Goal: Transaction & Acquisition: Subscribe to service/newsletter

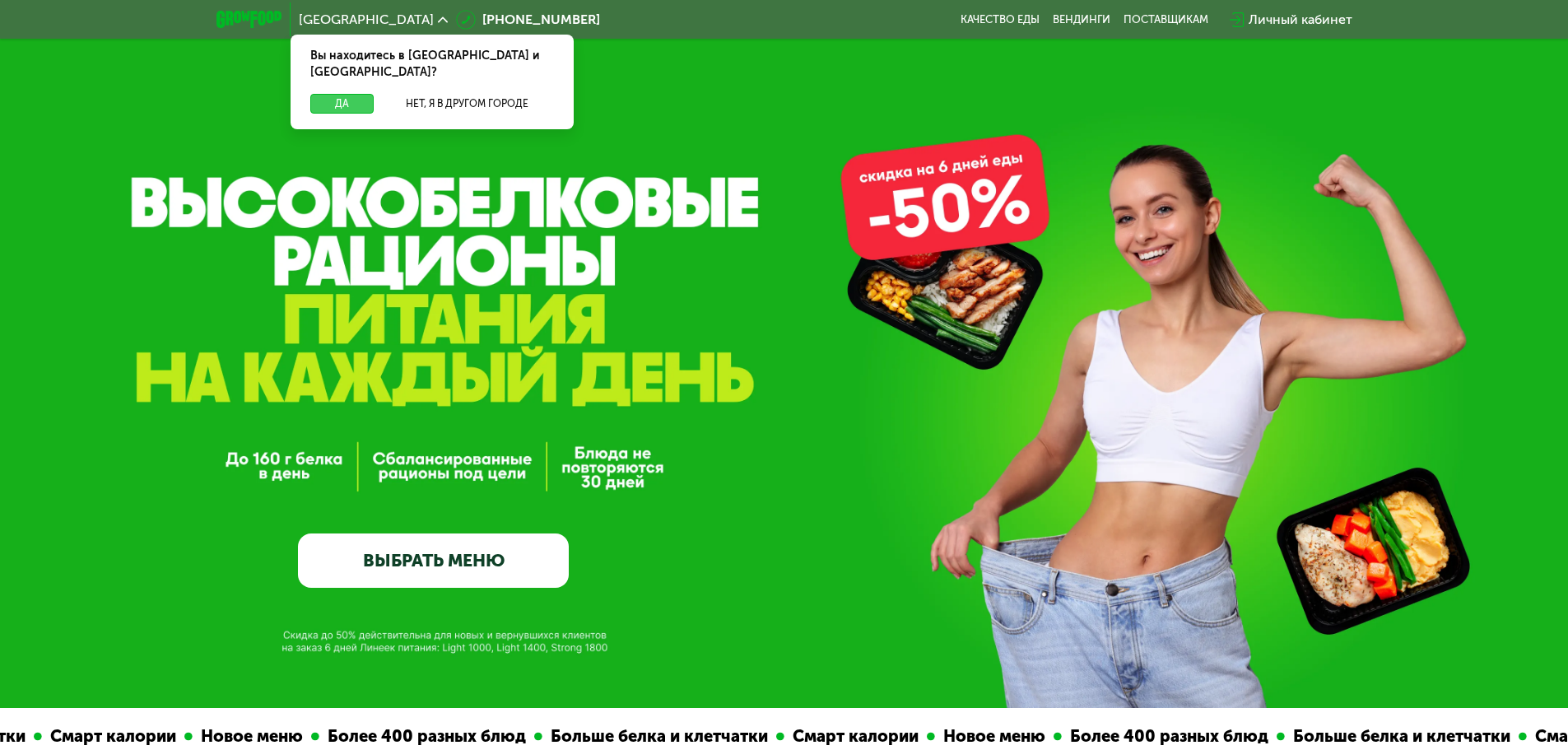
click at [328, 94] on button "Да" at bounding box center [341, 104] width 64 height 20
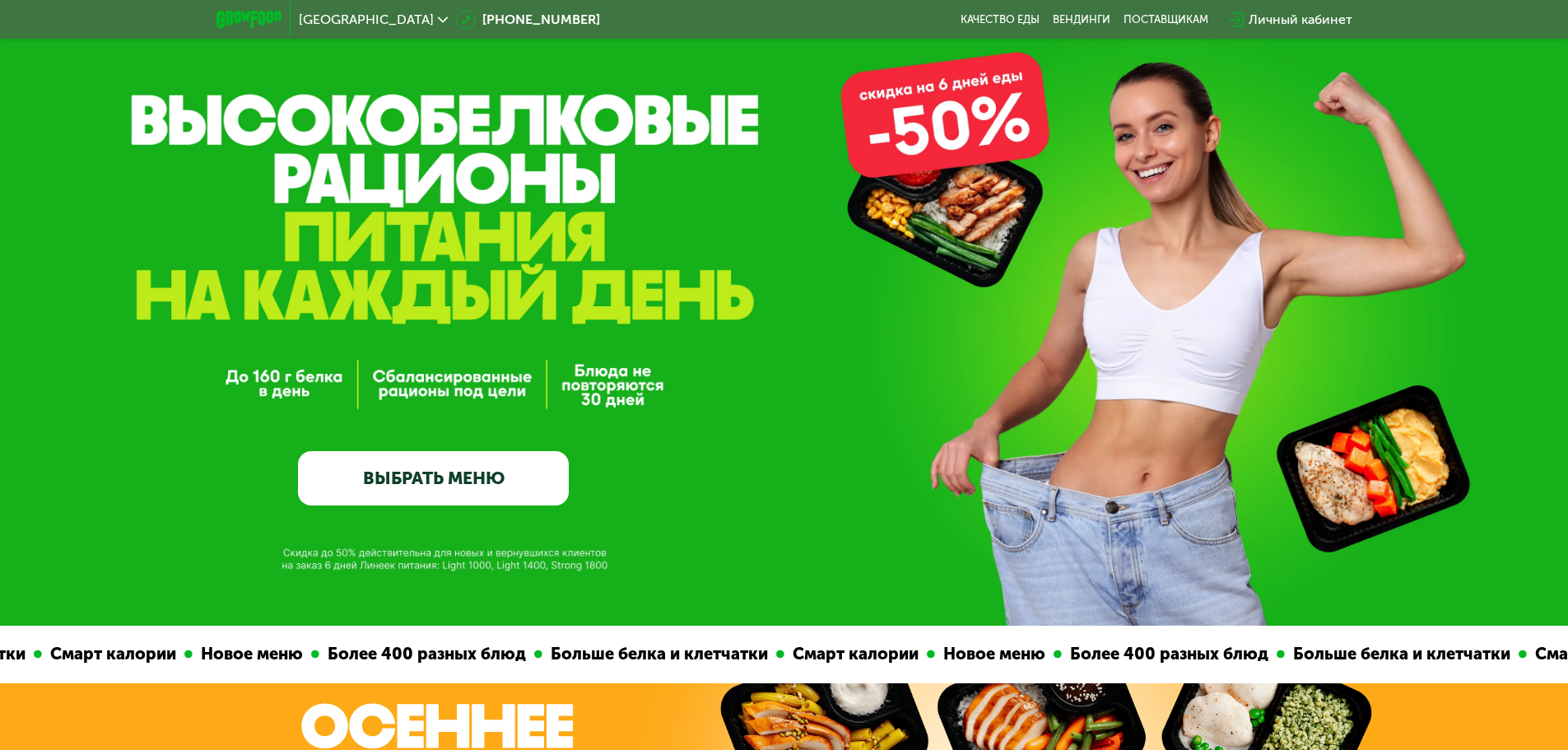
click at [424, 484] on link "ВЫБРАТЬ МЕНЮ" at bounding box center [433, 478] width 271 height 54
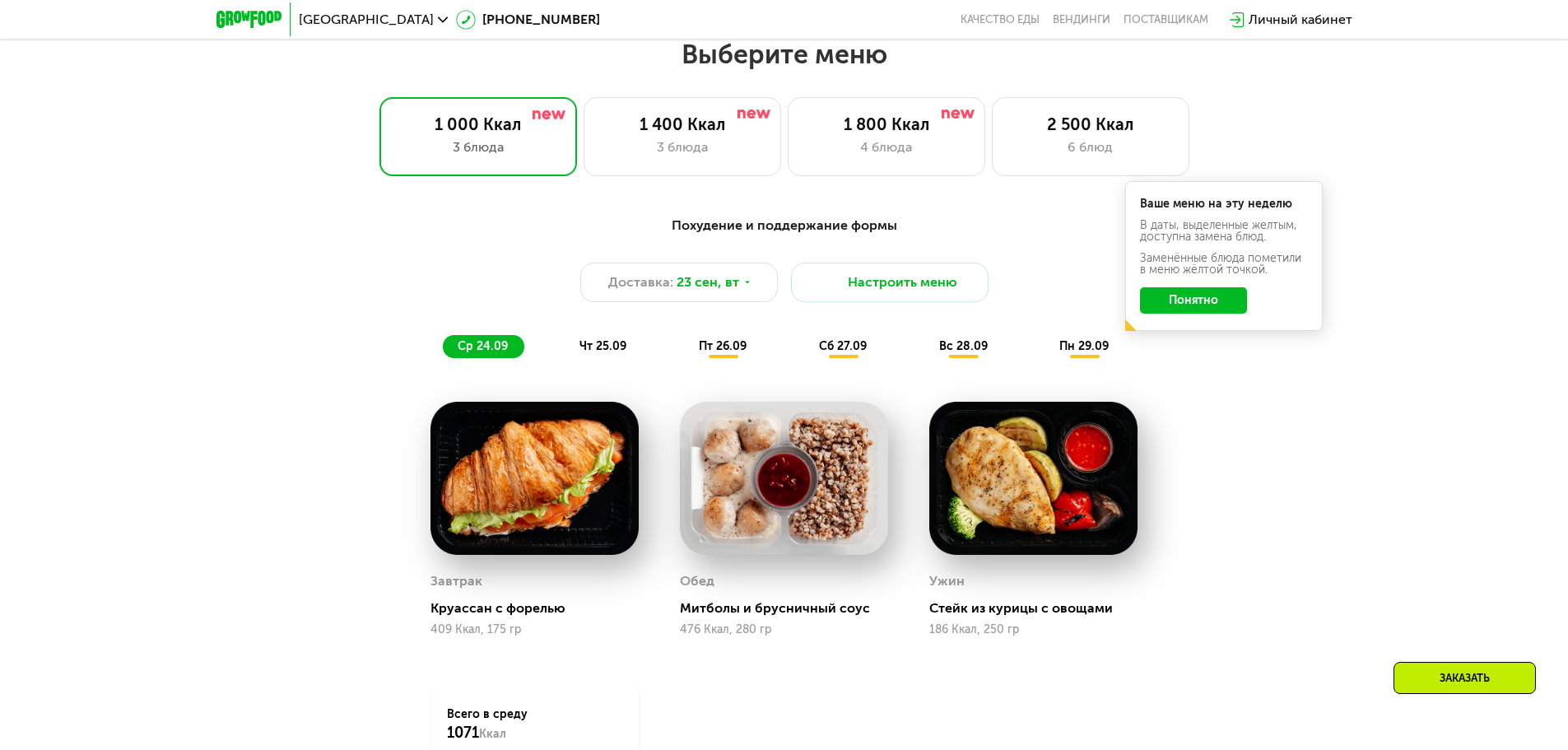
scroll to position [1364, 0]
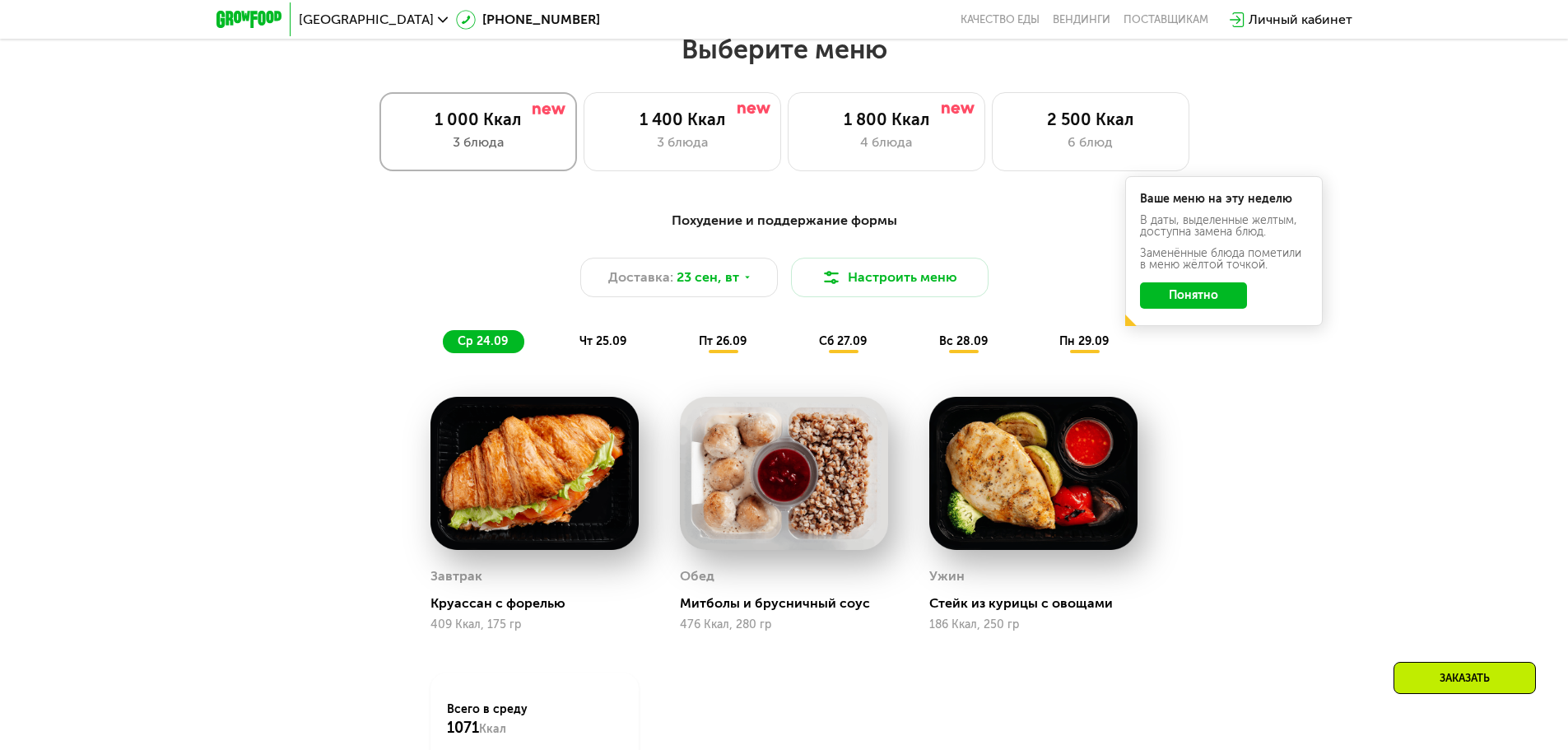
click at [462, 143] on div "3 блюда" at bounding box center [477, 142] width 163 height 20
click at [1220, 299] on button "Понятно" at bounding box center [1193, 295] width 107 height 26
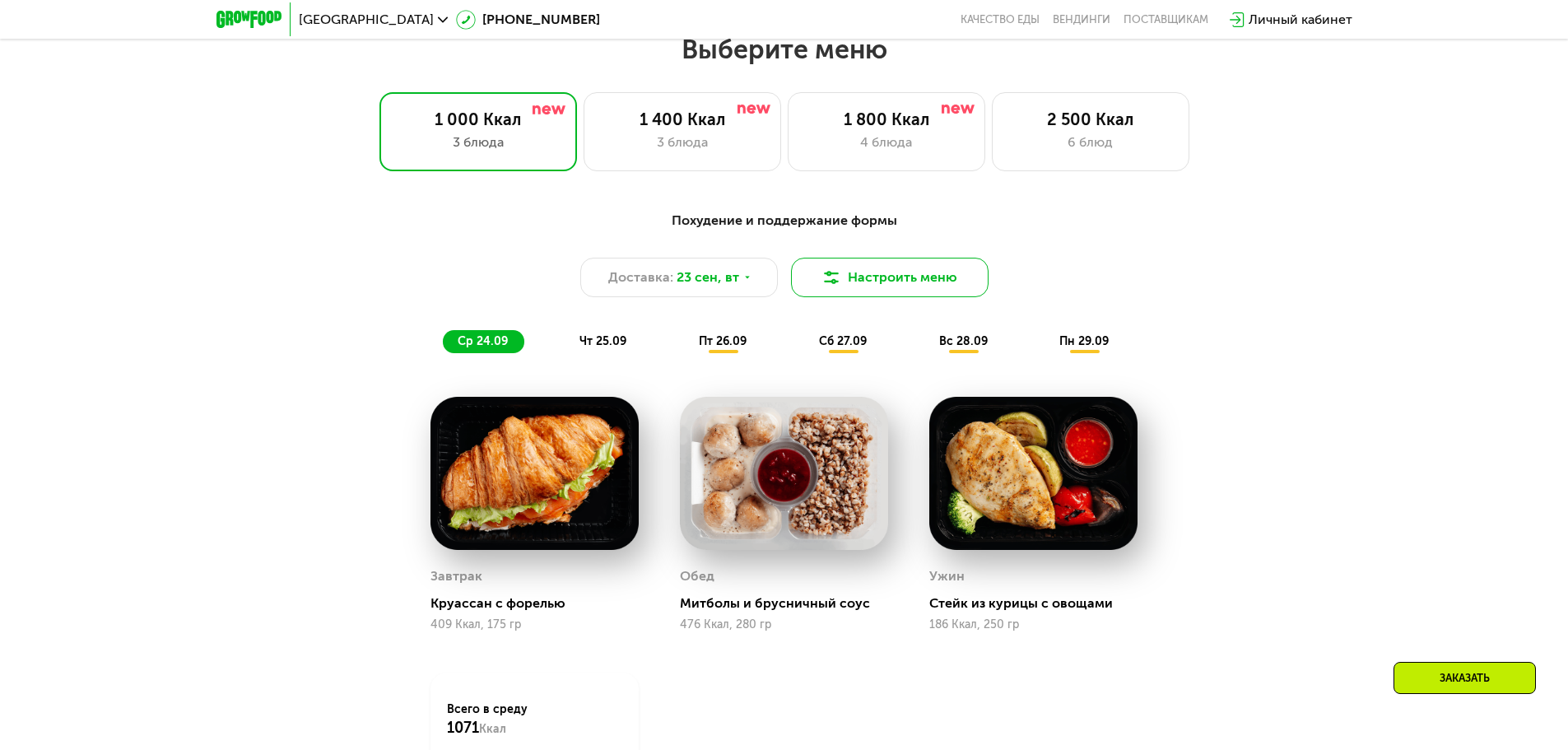
click at [887, 297] on button "Настроить меню" at bounding box center [889, 277] width 198 height 39
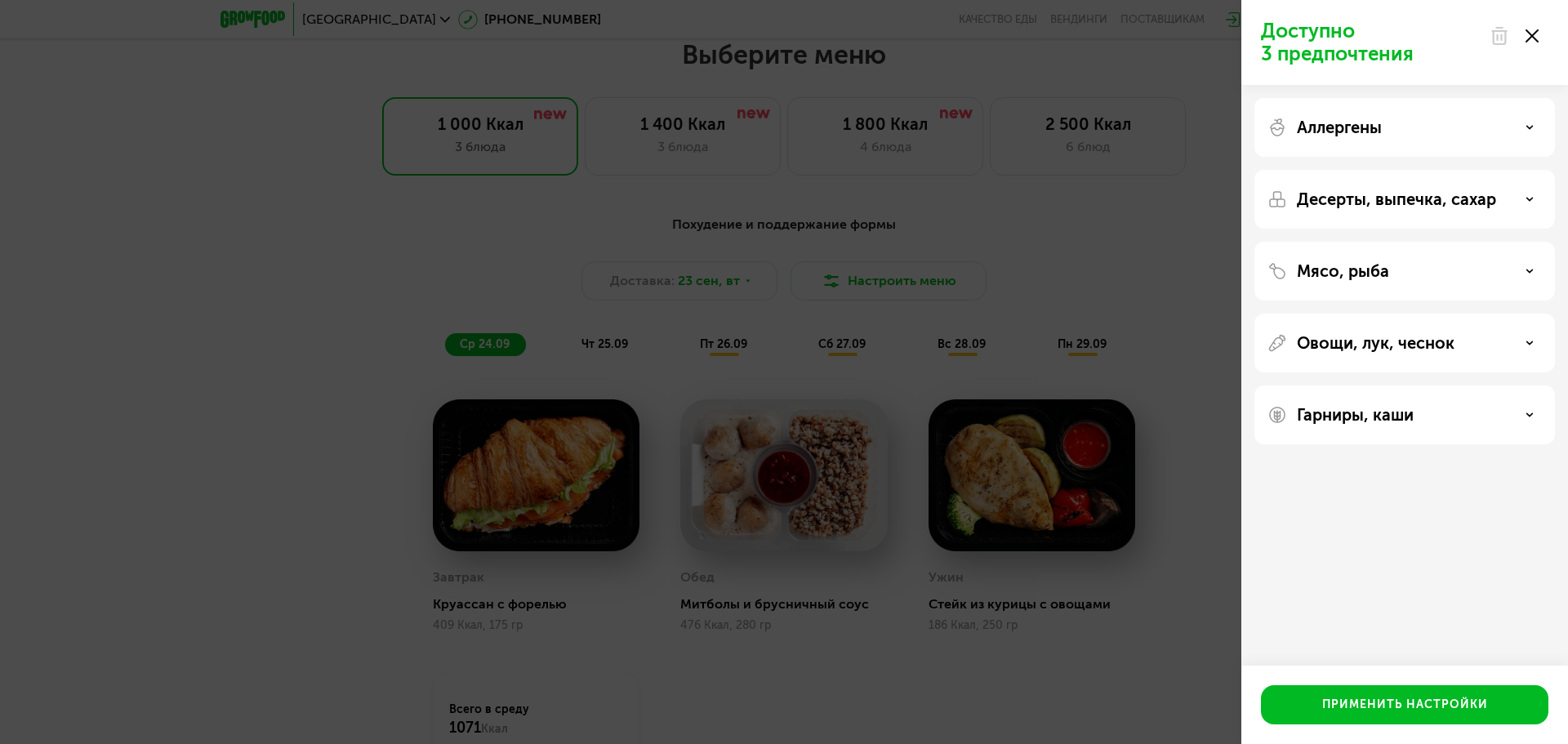
click at [1525, 37] on div at bounding box center [1514, 36] width 68 height 33
click at [1530, 34] on use at bounding box center [1532, 35] width 13 height 13
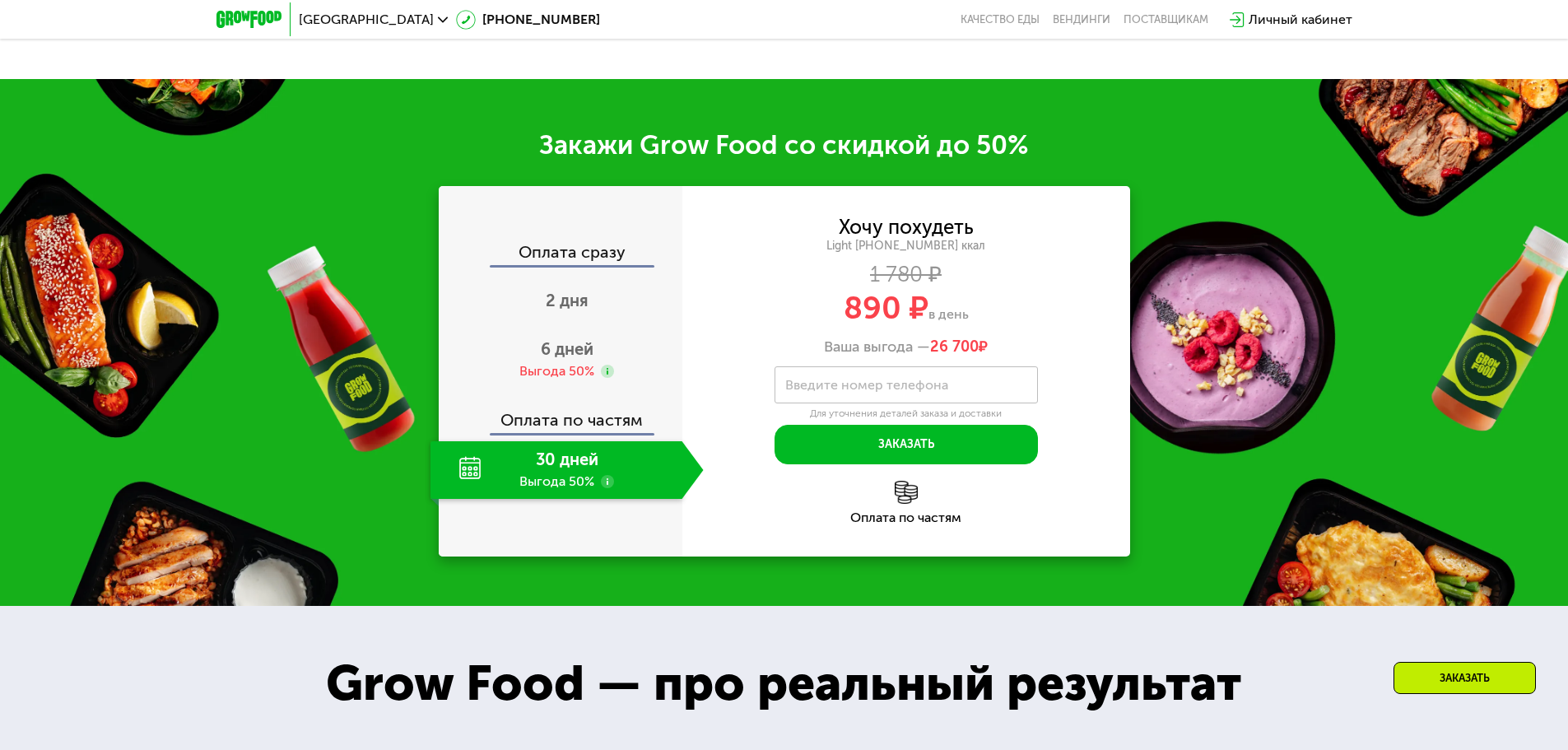
scroll to position [2270, 0]
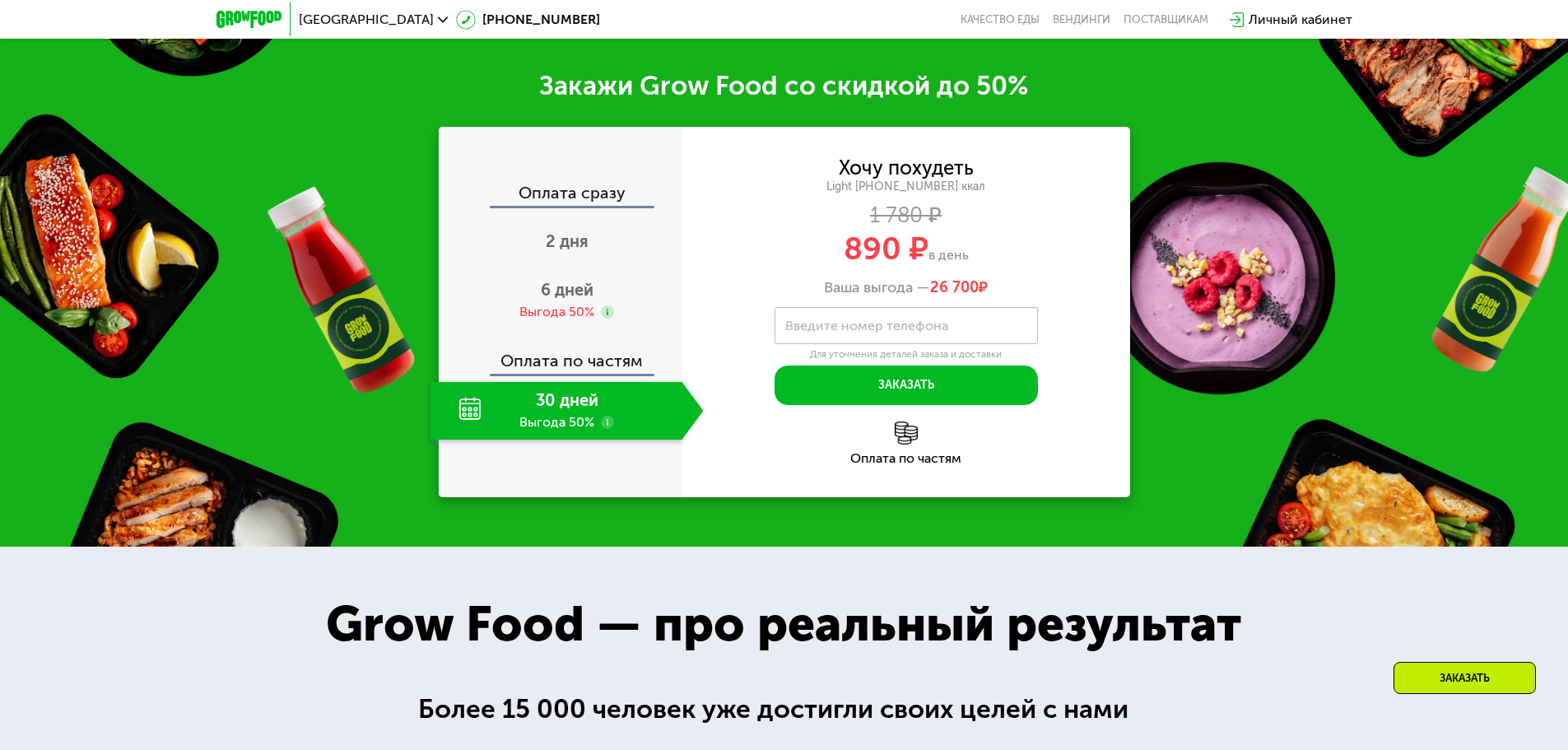
click at [469, 418] on div "30 дней Выгода 50%" at bounding box center [556, 410] width 252 height 57
click at [606, 424] on use at bounding box center [607, 422] width 13 height 13
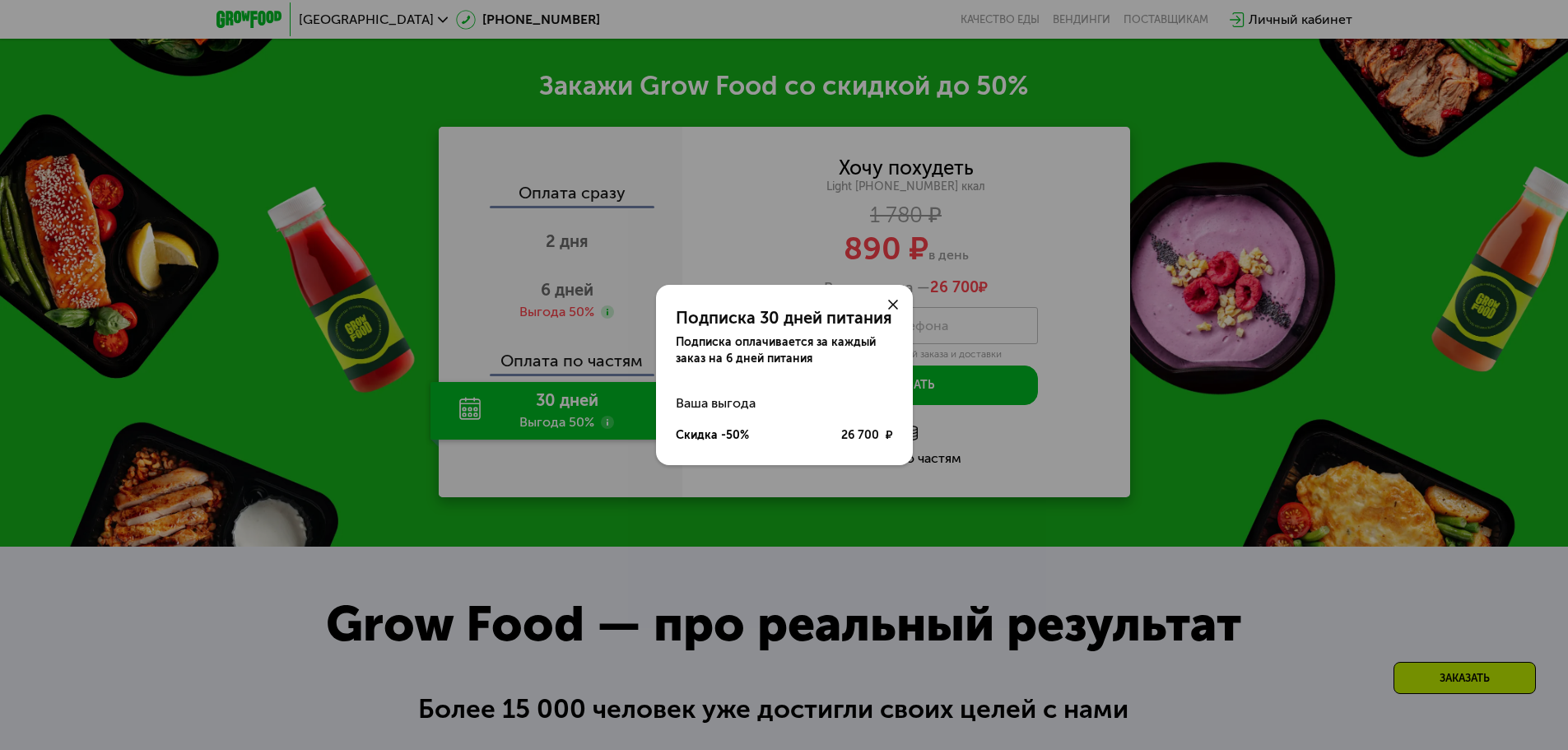
click at [889, 302] on use at bounding box center [892, 304] width 10 height 10
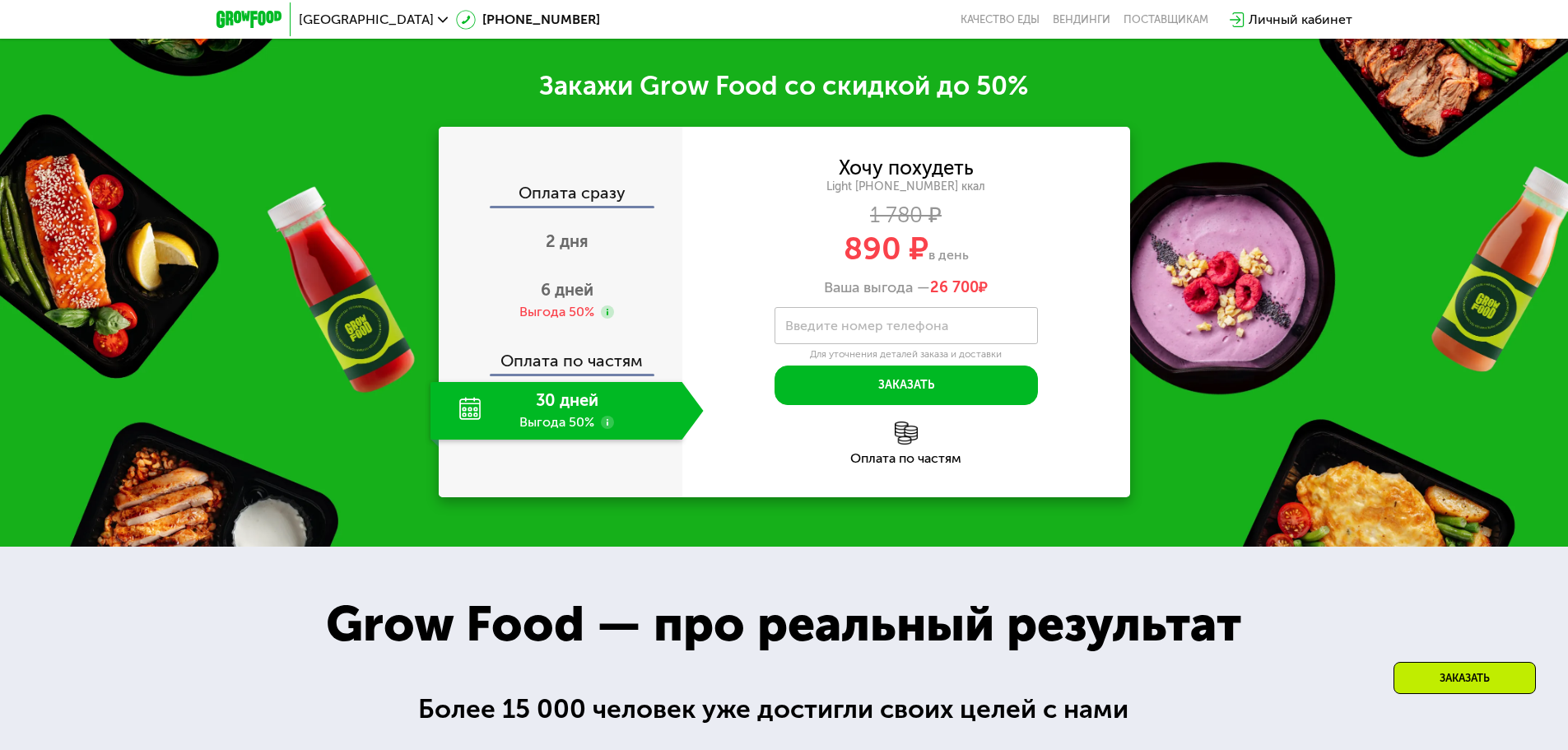
click at [905, 452] on div "Оплата по частям" at bounding box center [906, 443] width 448 height 44
click at [902, 442] on img at bounding box center [906, 433] width 23 height 23
click at [571, 315] on div "Выгода 50%" at bounding box center [557, 312] width 75 height 18
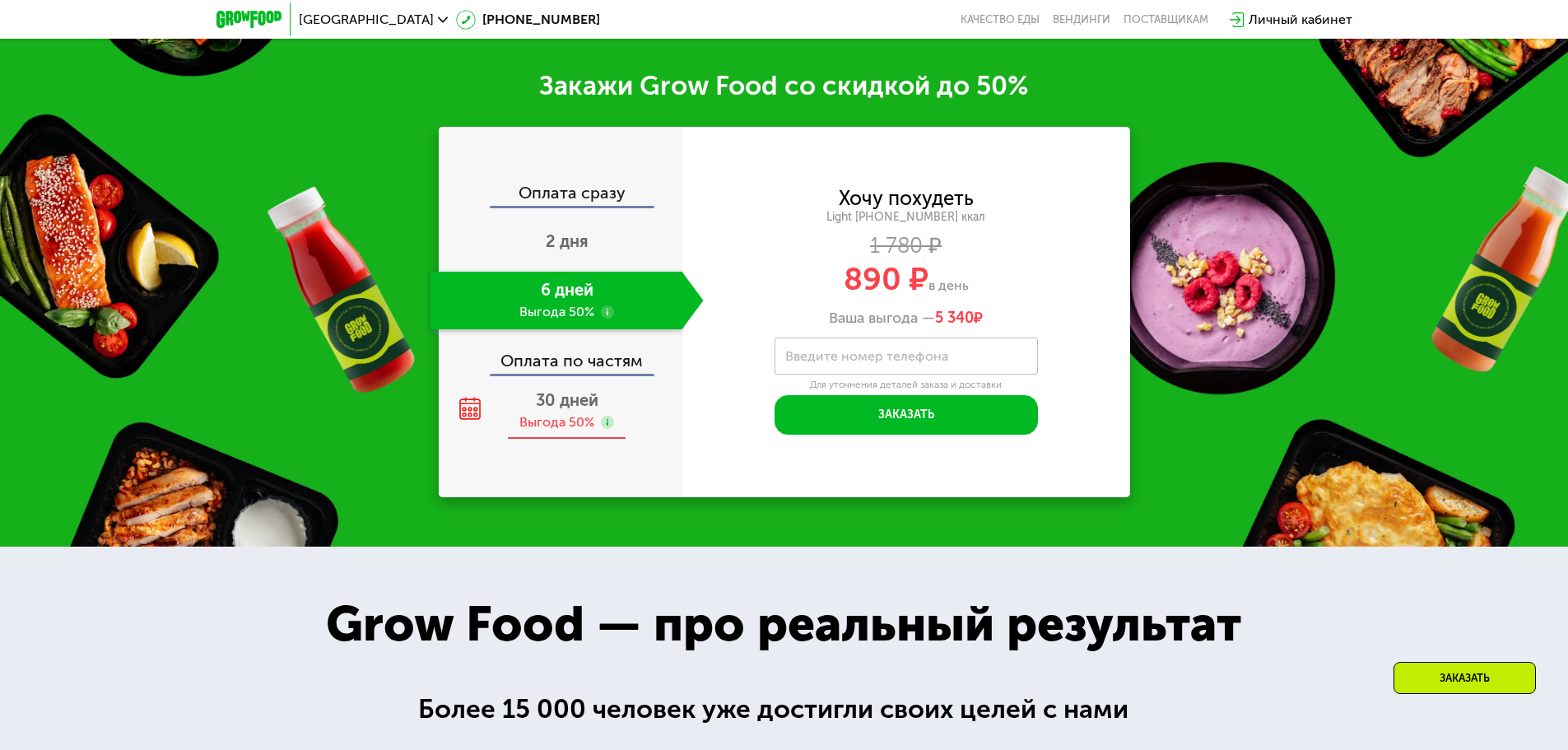
click at [546, 406] on span "30 дней" at bounding box center [567, 400] width 63 height 20
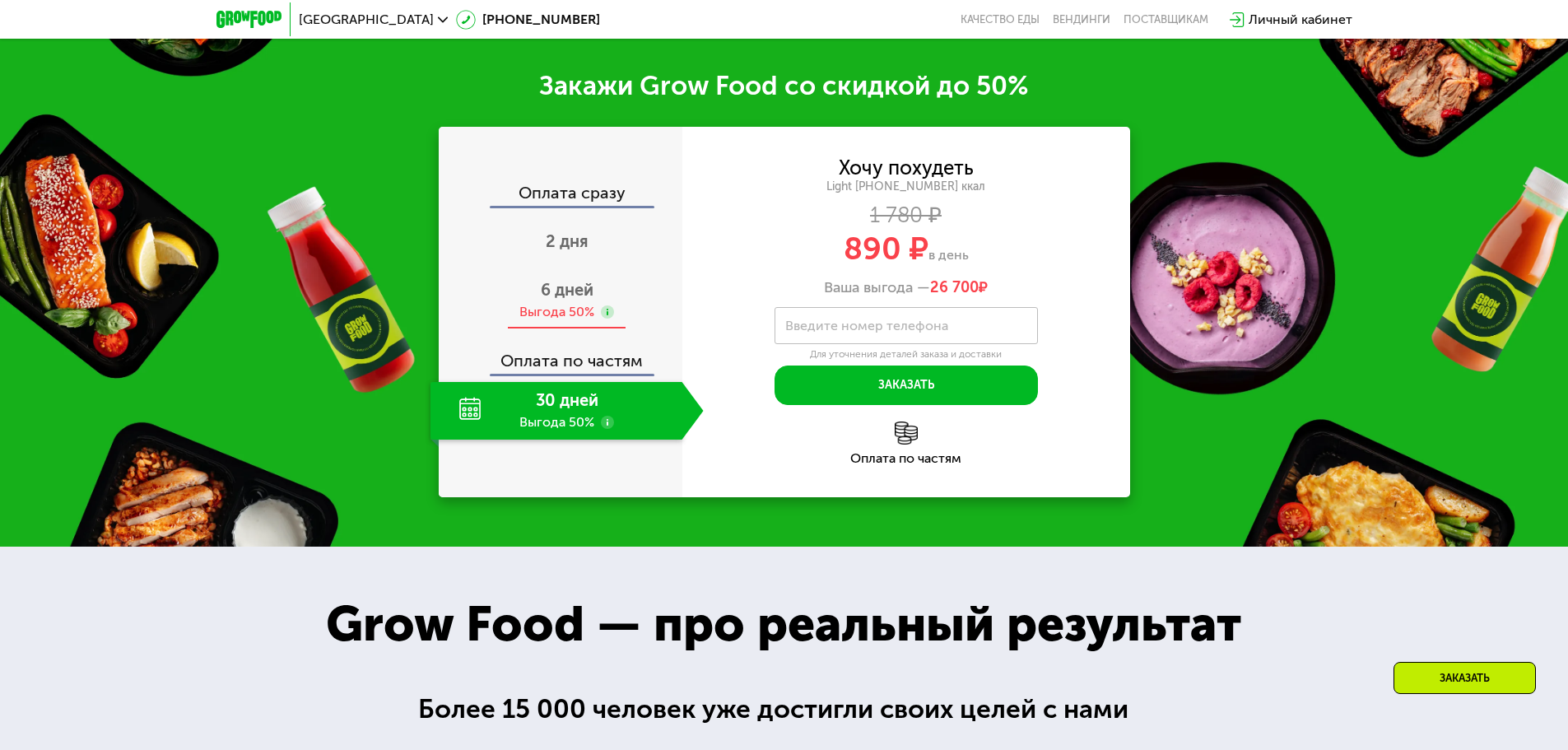
click at [593, 321] on div "Выгода 50%" at bounding box center [557, 312] width 75 height 18
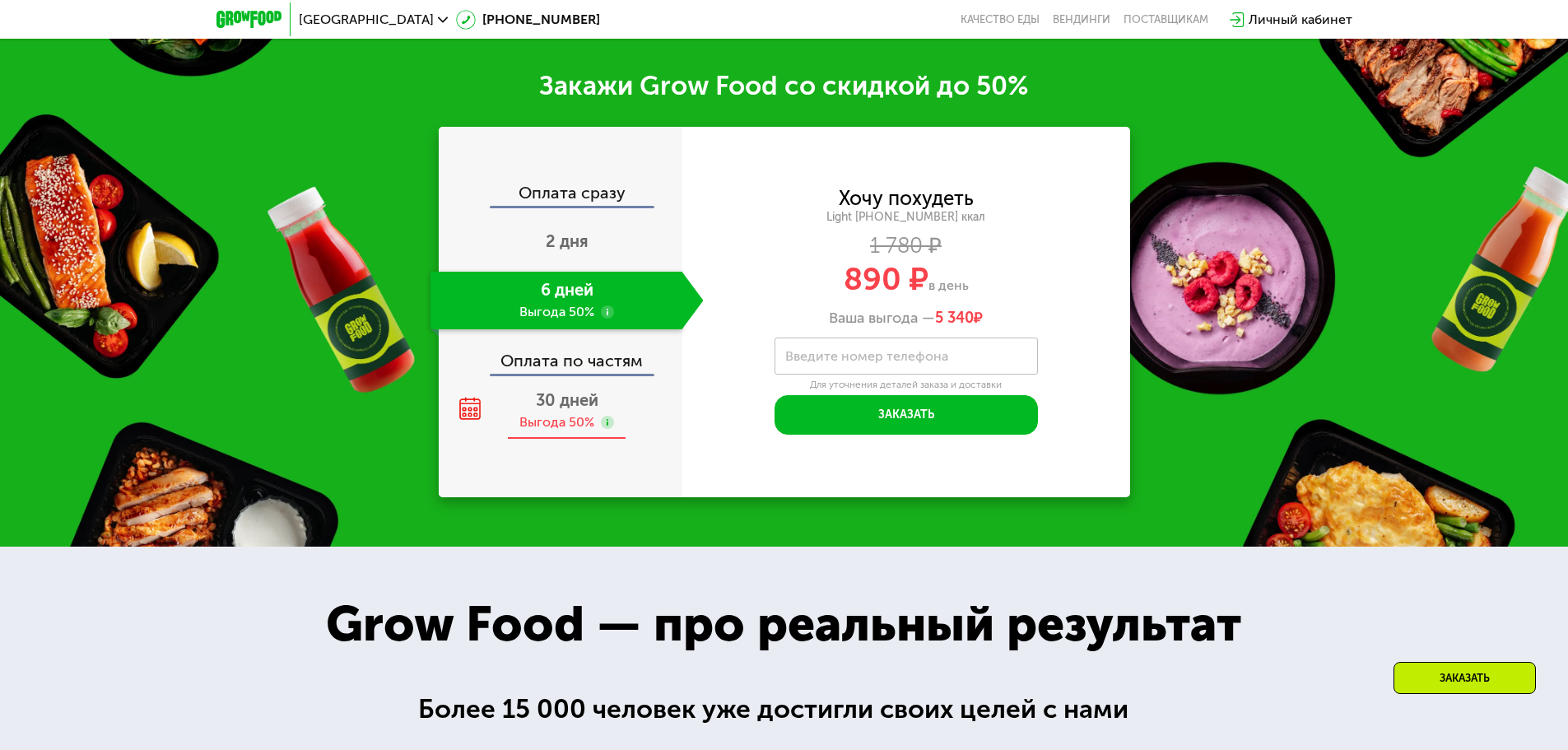
click at [576, 398] on span "30 дней" at bounding box center [567, 400] width 63 height 20
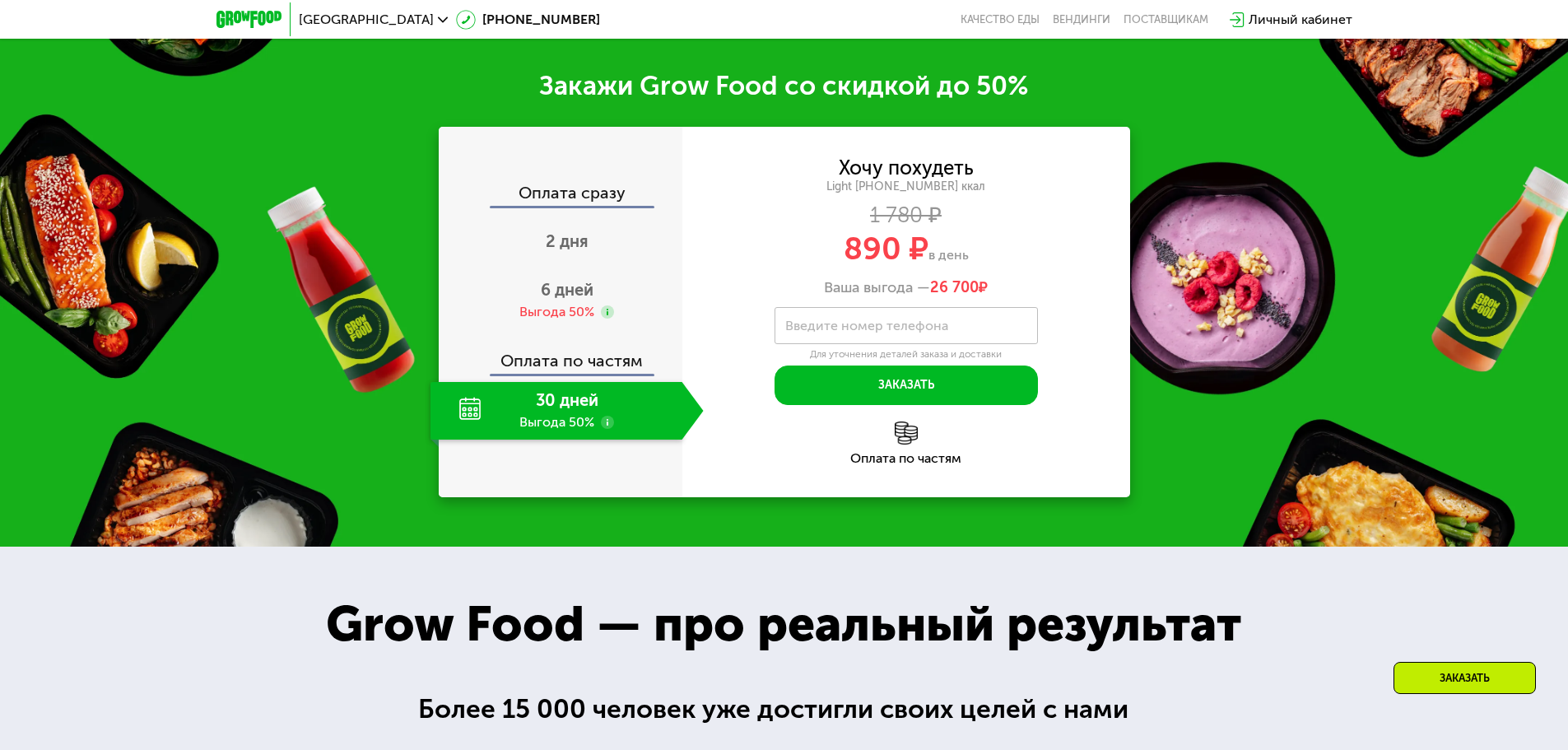
click at [605, 429] on use at bounding box center [607, 422] width 13 height 13
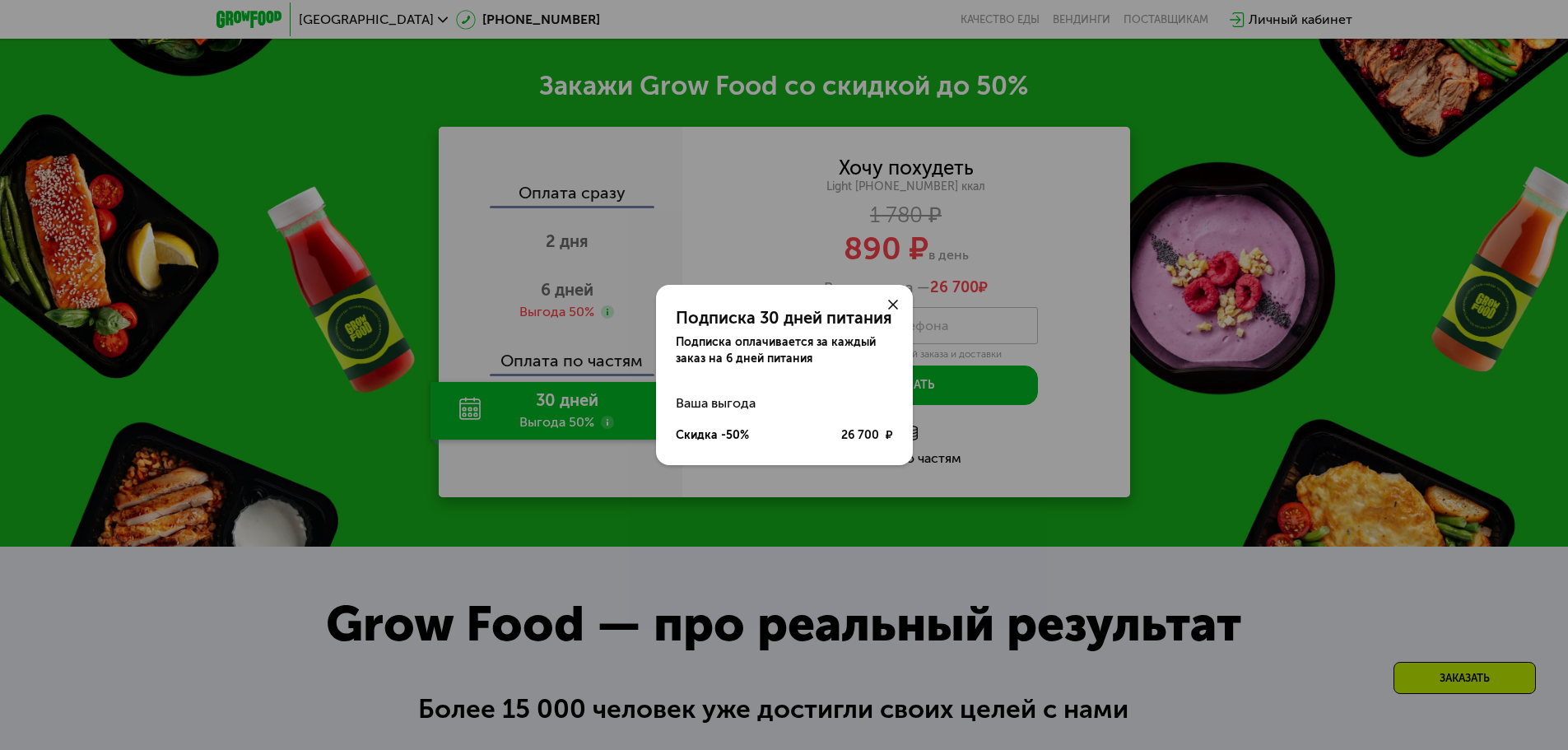
click at [605, 434] on div "Подписка 30 дней питания Подписка оплачивается за каждый заказ на 6 дней питани…" at bounding box center [784, 375] width 1568 height 750
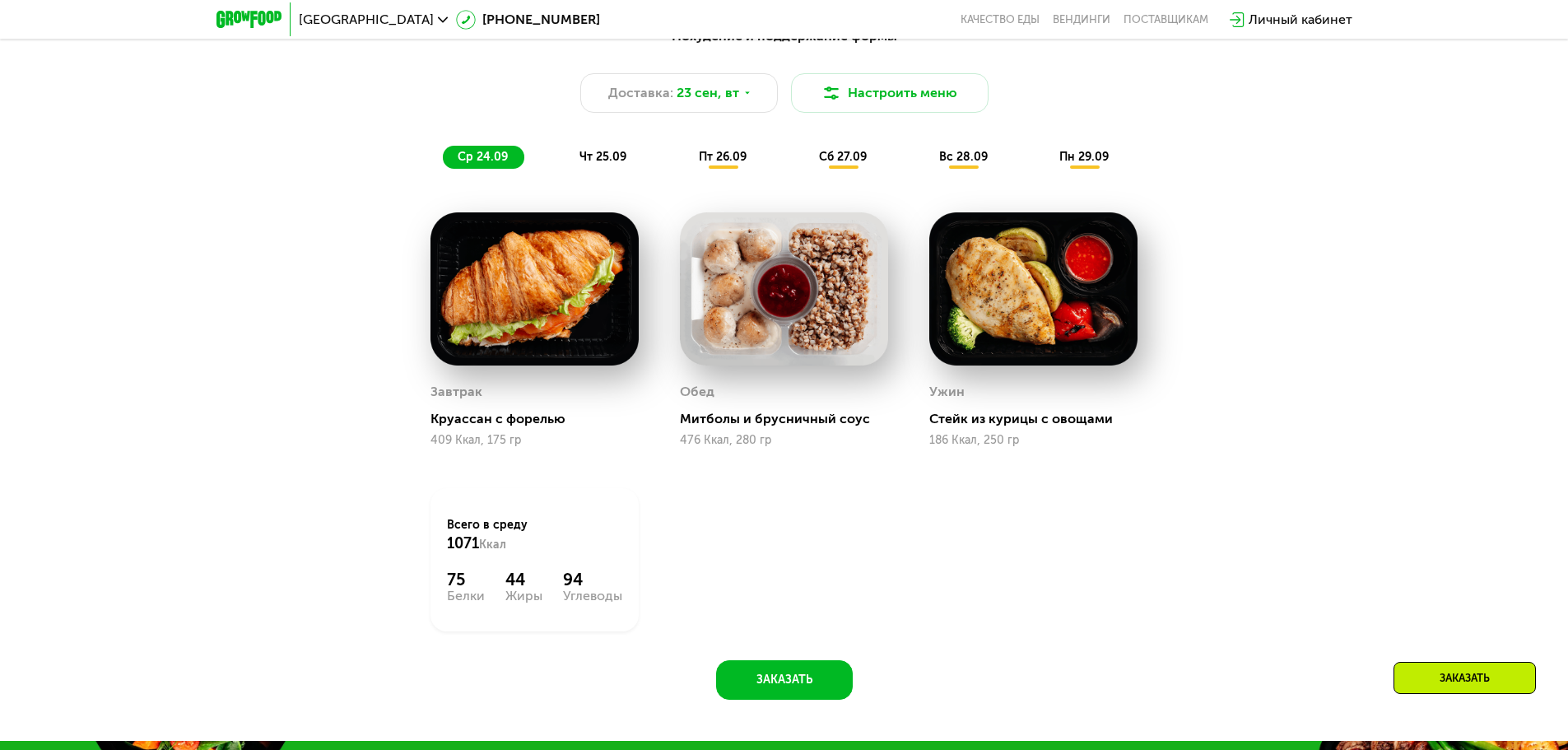
scroll to position [1529, 0]
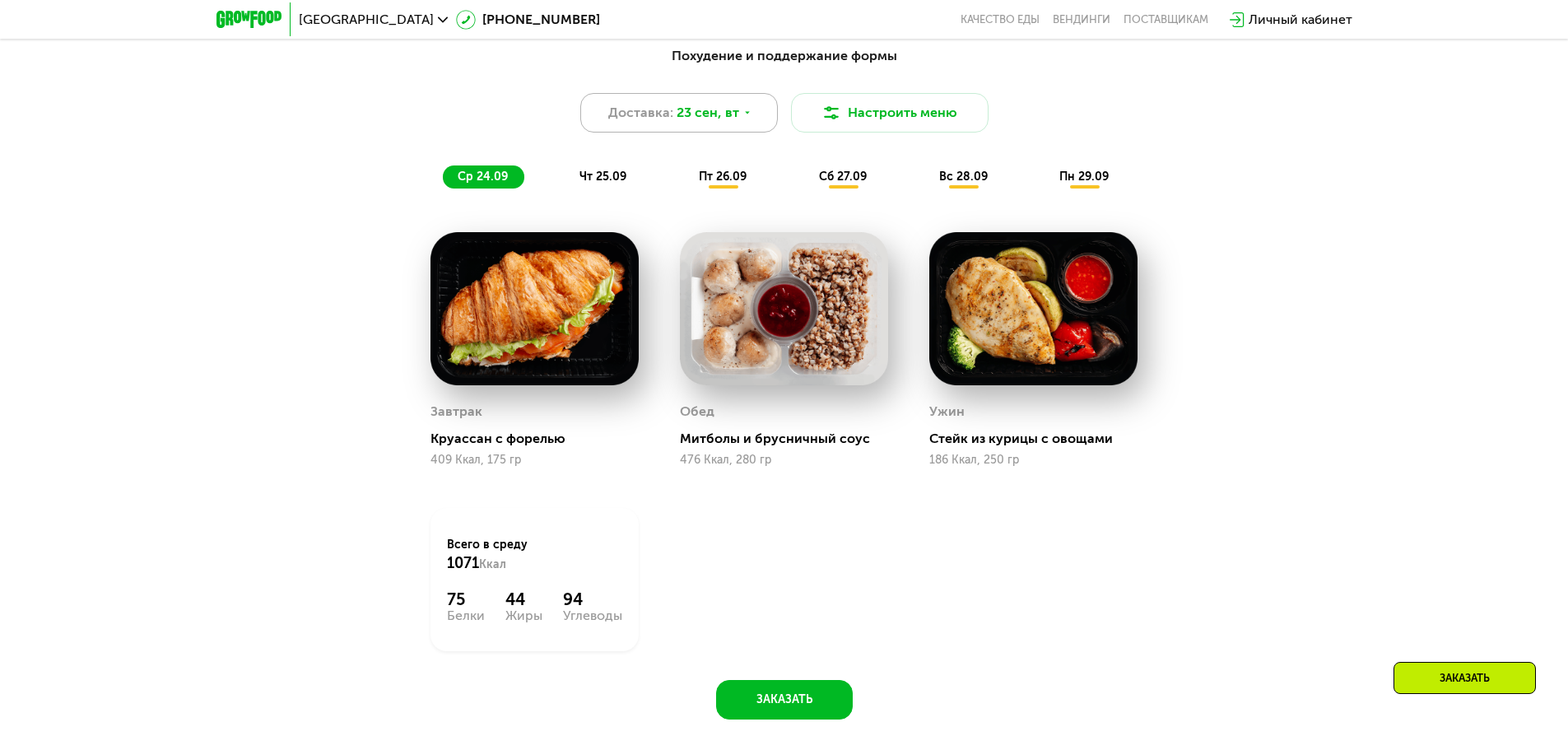
click at [742, 118] on icon at bounding box center [747, 112] width 10 height 10
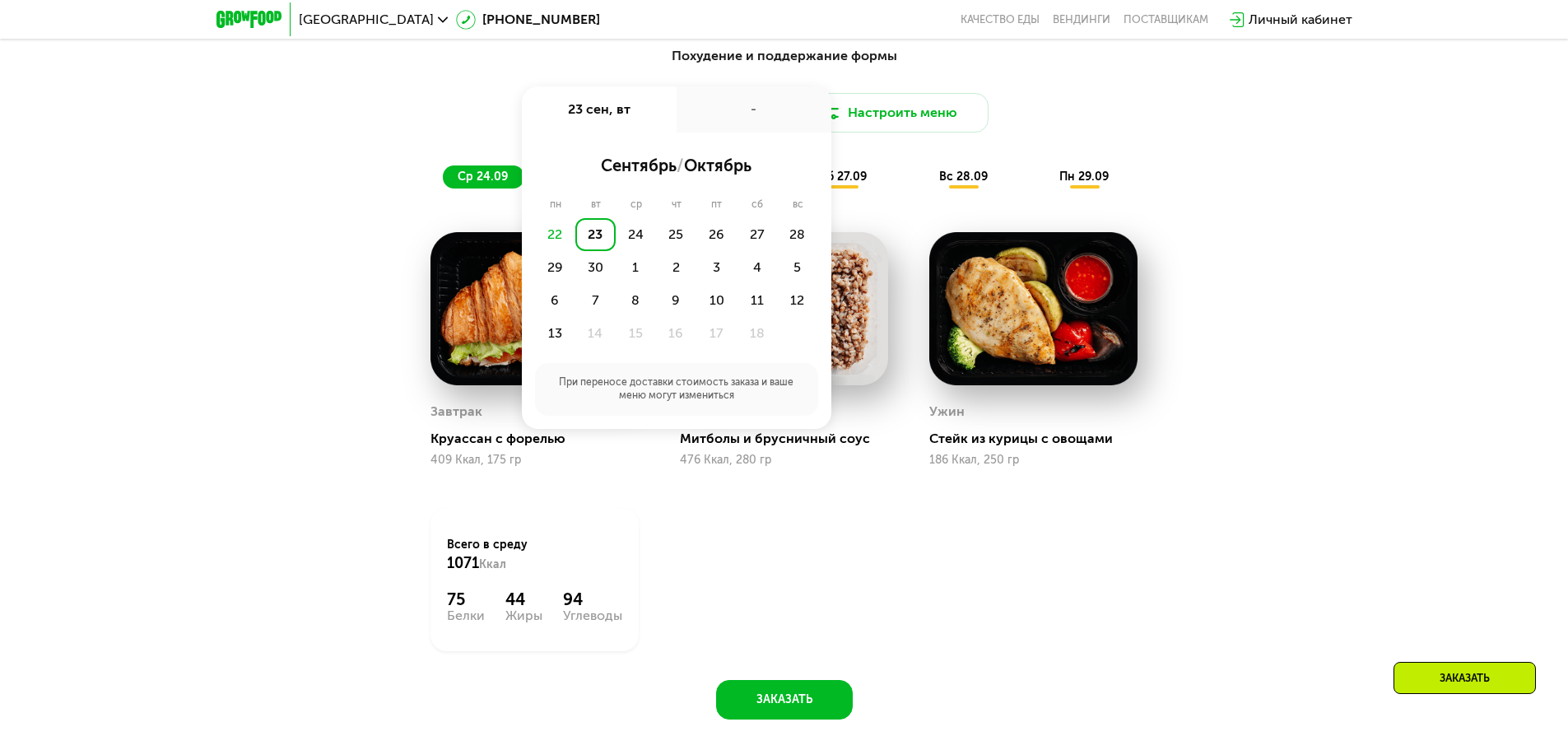
click at [1258, 291] on div "Похудение и поддержание формы Доставка: [DATE] сен, вт - сентябрь / октябрь пн …" at bounding box center [784, 378] width 1014 height 683
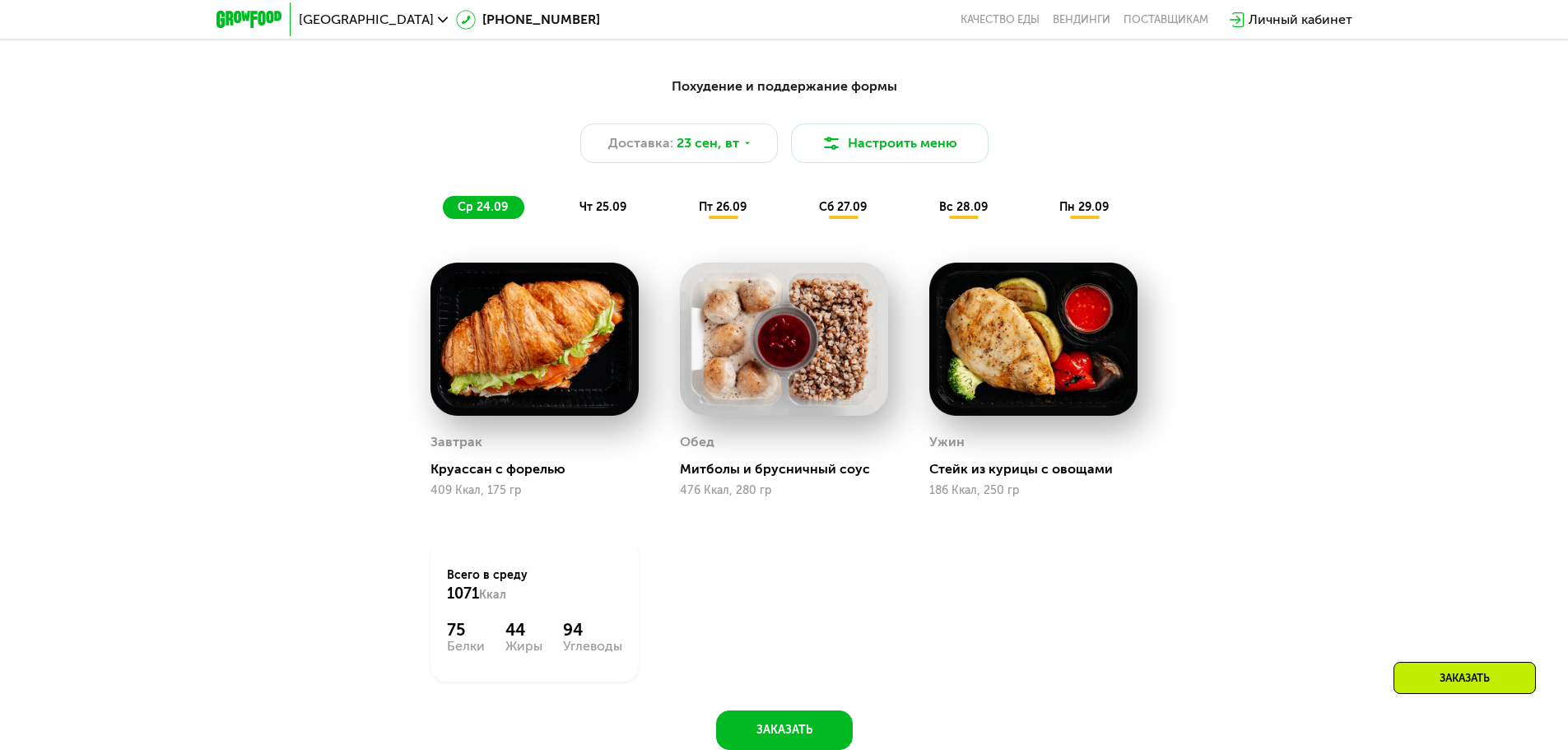
scroll to position [1447, 0]
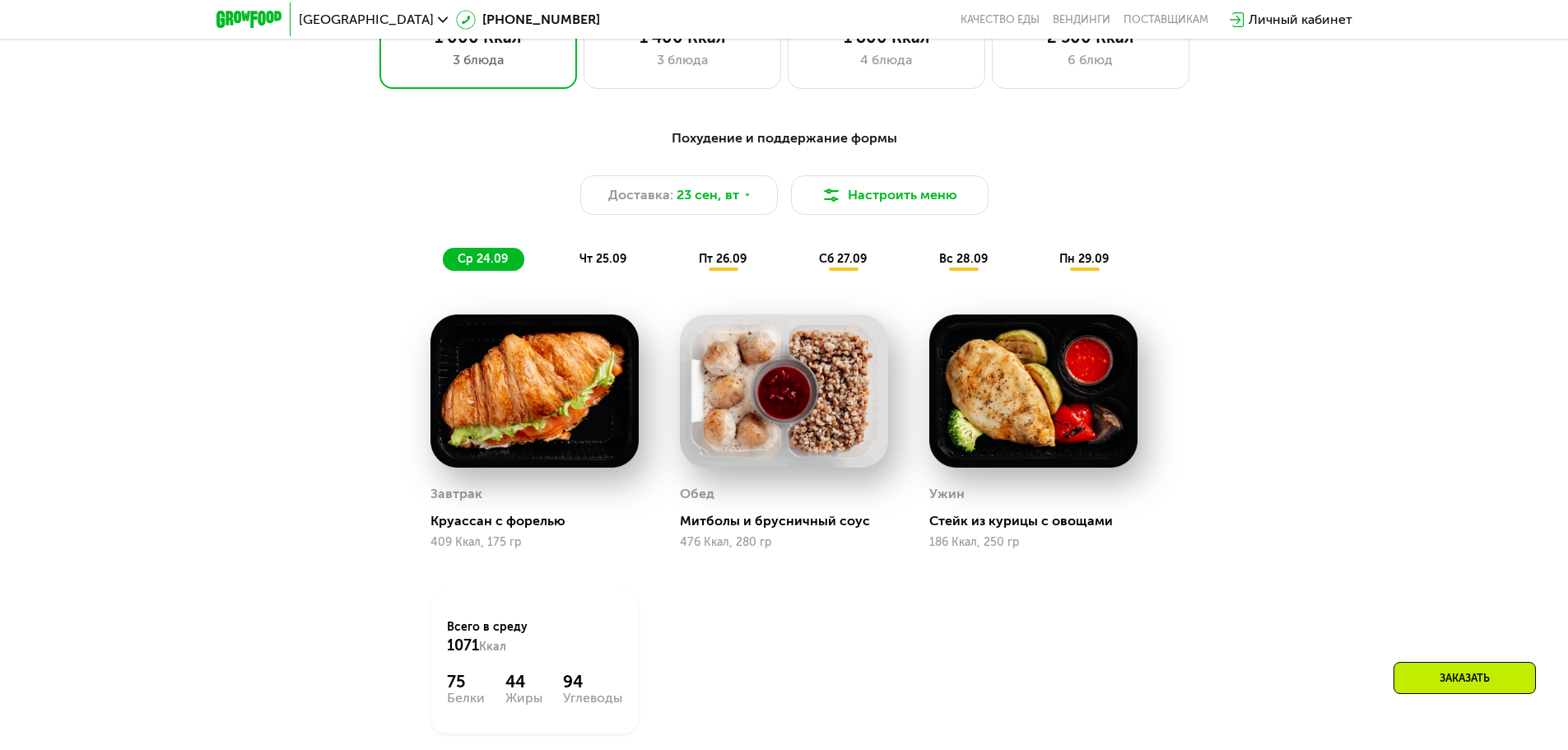
click at [721, 260] on span "пт 26.09" at bounding box center [722, 259] width 48 height 14
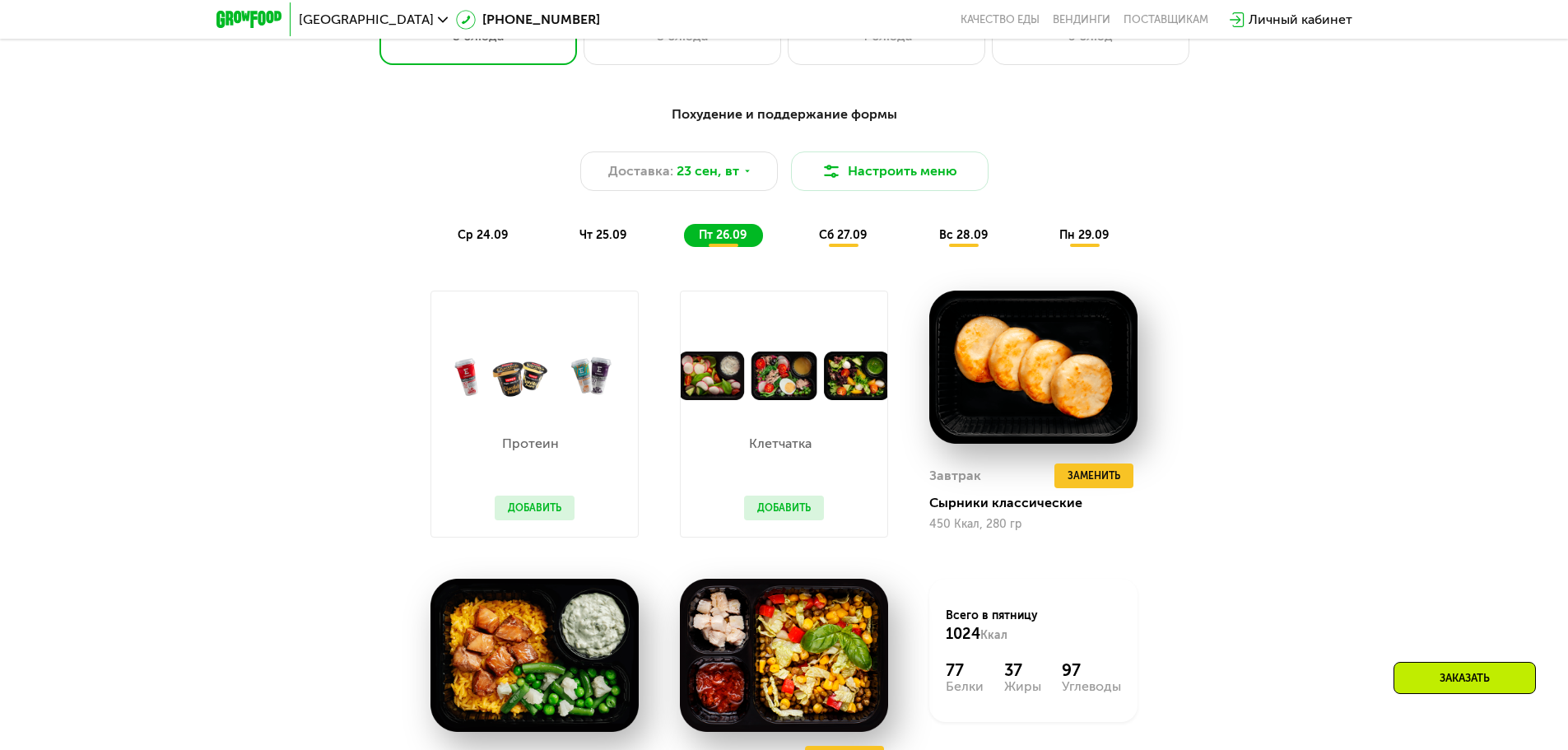
scroll to position [1364, 0]
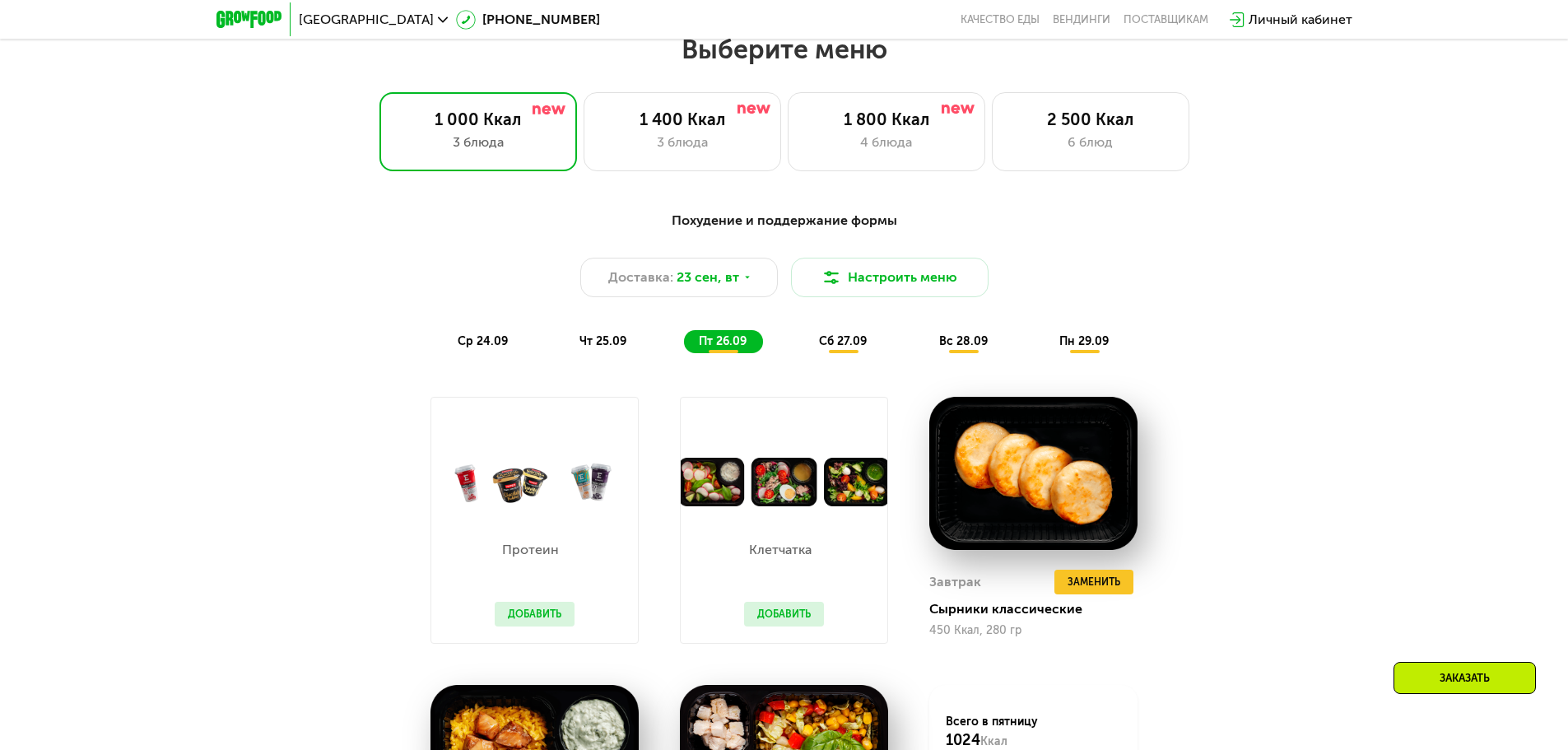
click at [851, 347] on span "сб 27.09" at bounding box center [842, 341] width 48 height 14
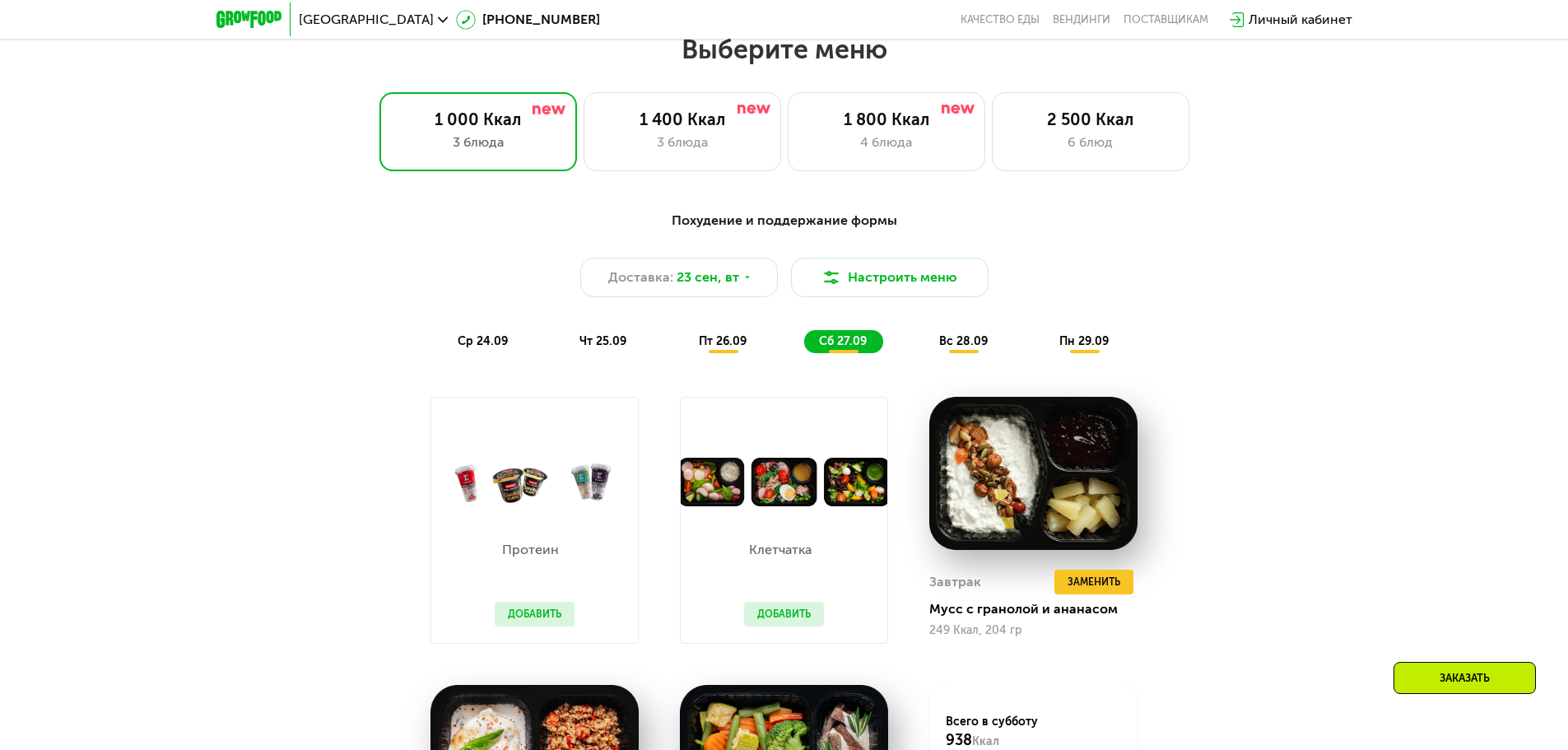
click at [974, 361] on div "Похудение и поддержание формы Доставка: [DATE] Настроить меню ср 24.09 чт 25.09…" at bounding box center [784, 282] width 994 height 162
click at [969, 348] on span "вс 28.09" at bounding box center [963, 341] width 49 height 14
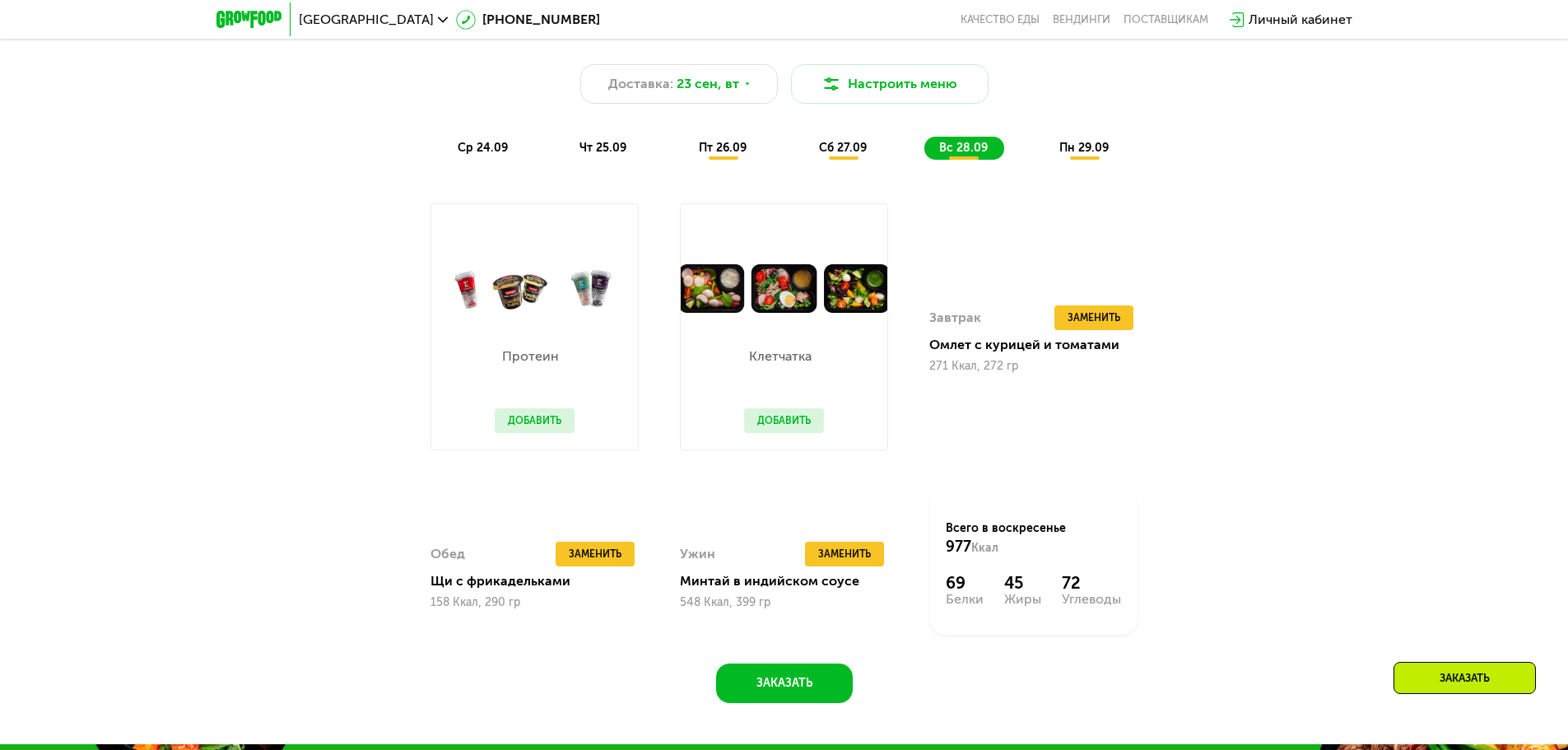
scroll to position [1529, 0]
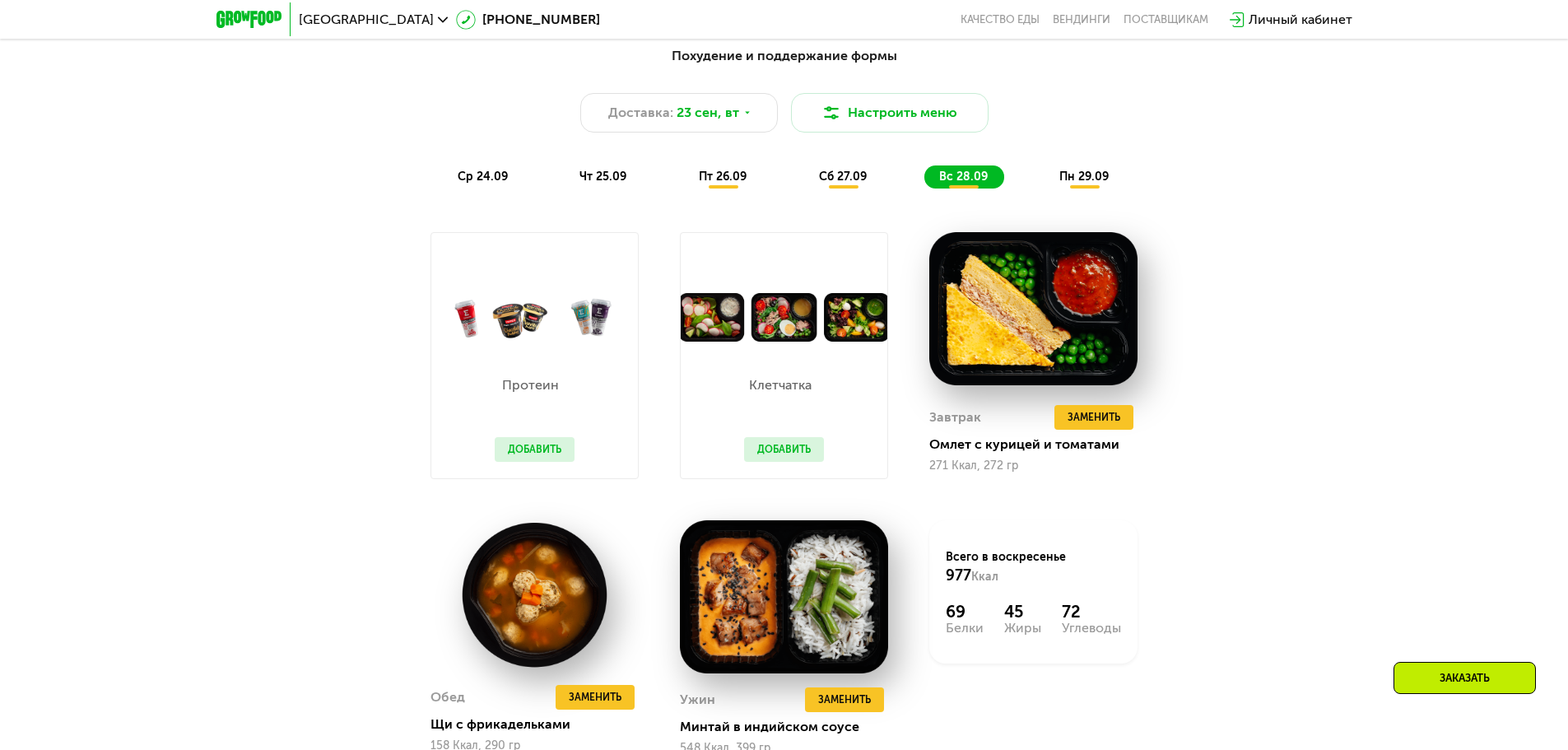
click at [1079, 188] on div "пн 29.09" at bounding box center [1085, 177] width 81 height 23
